Goal: Check status: Check status

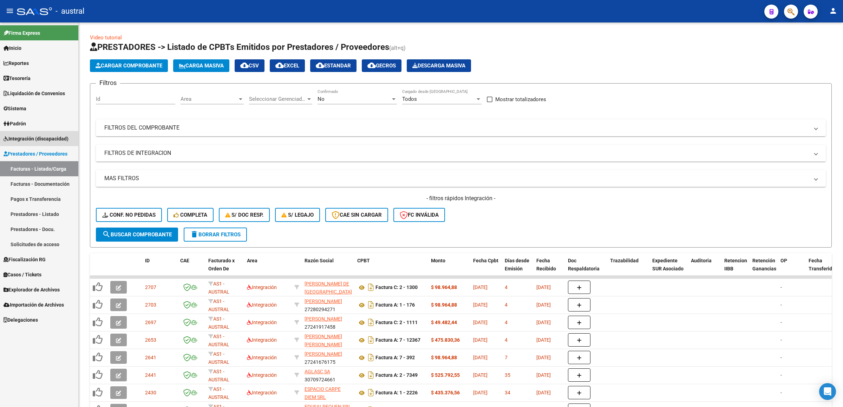
click at [35, 144] on link "Integración (discapacidad)" at bounding box center [39, 138] width 78 height 15
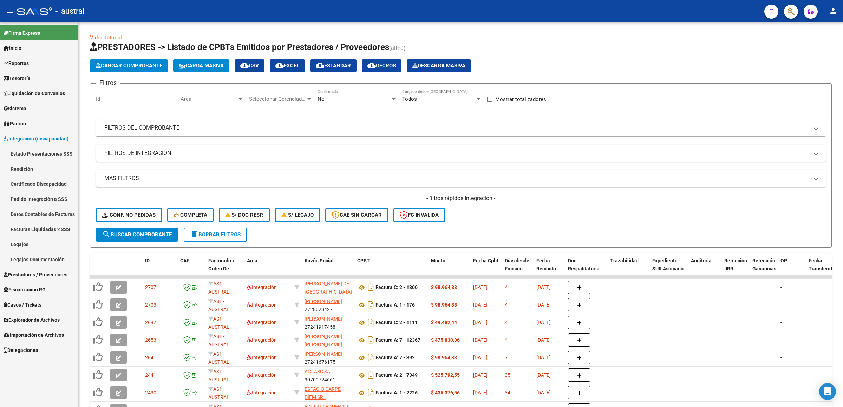
click at [38, 233] on link "Facturas Liquidadas x SSS" at bounding box center [39, 229] width 78 height 15
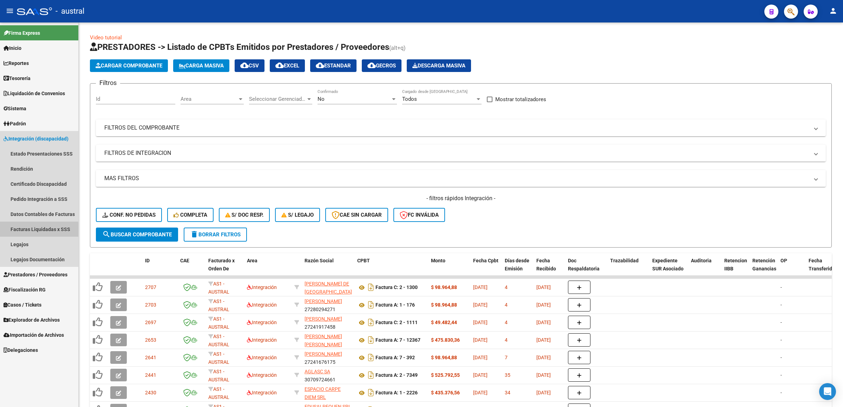
click at [42, 250] on link "Legajos" at bounding box center [39, 244] width 78 height 15
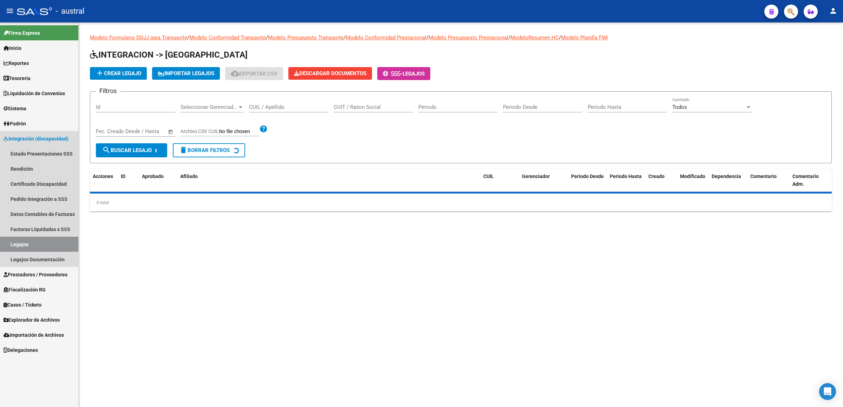
click at [45, 245] on link "Legajos" at bounding box center [39, 244] width 78 height 15
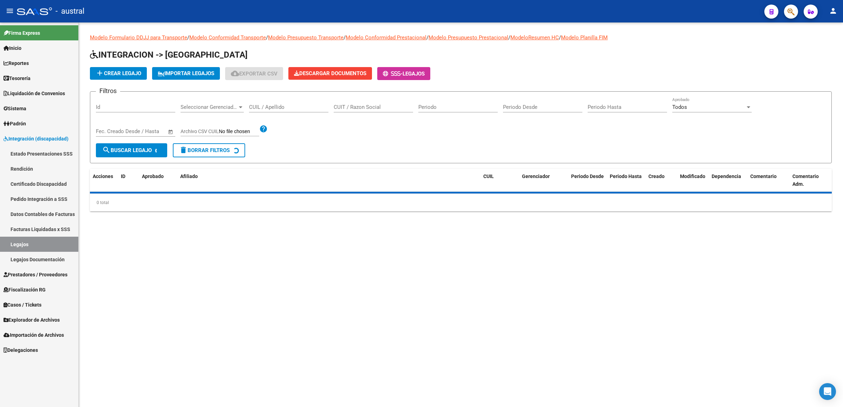
click at [370, 109] on input "CUIT / Razon Social" at bounding box center [373, 107] width 79 height 6
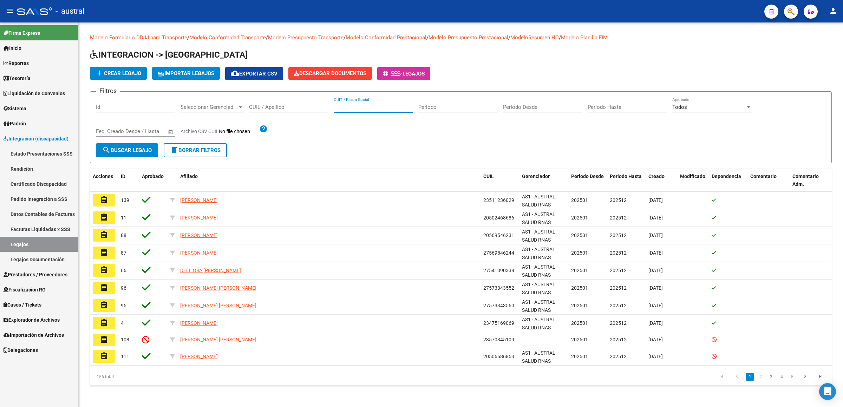
click at [282, 105] on input "CUIL / Apellido" at bounding box center [288, 107] width 79 height 6
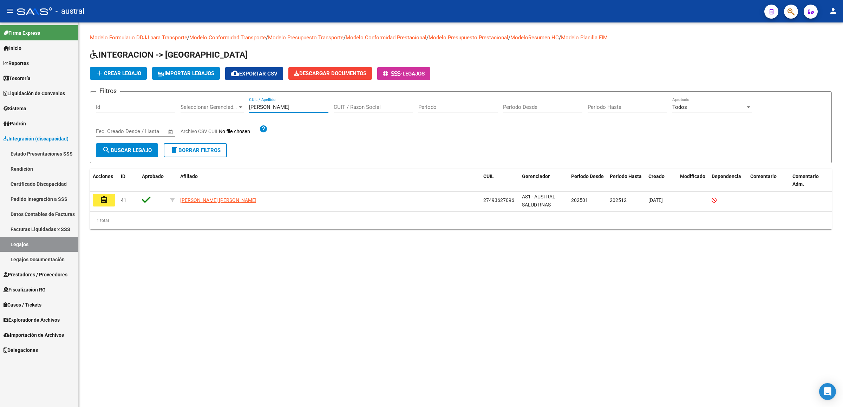
type input "[PERSON_NAME]"
